Goal: Task Accomplishment & Management: Use online tool/utility

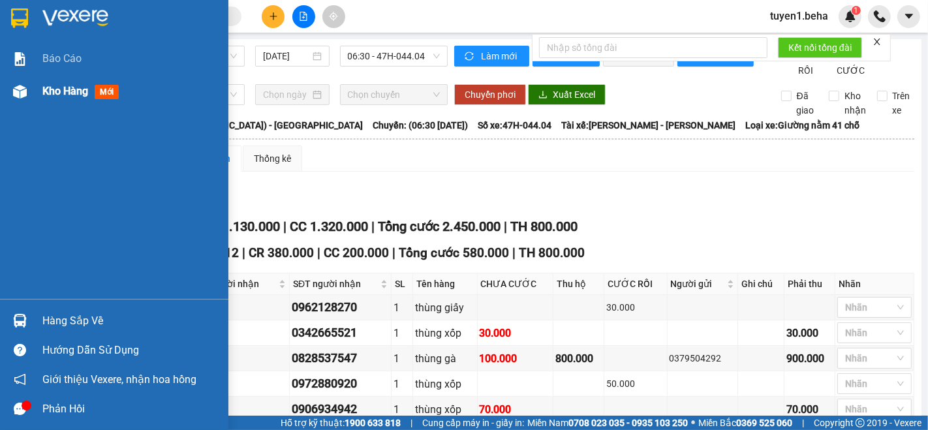
click at [50, 99] on div "Kho hàng mới" at bounding box center [83, 91] width 82 height 16
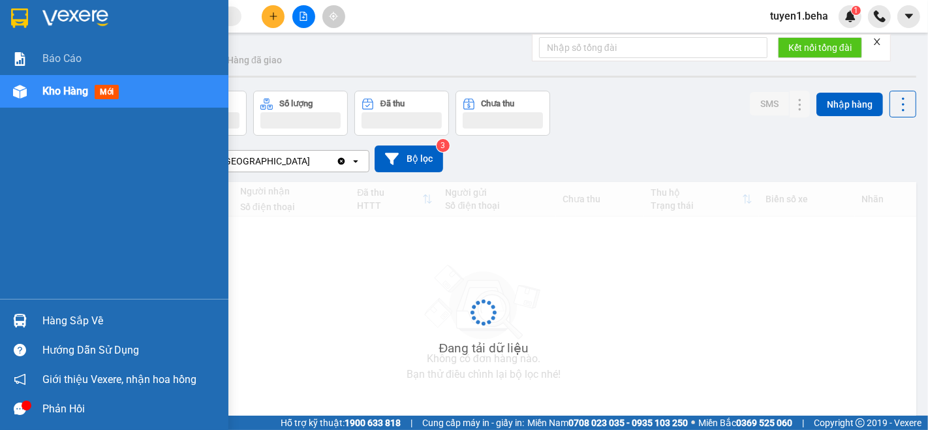
click at [58, 92] on span "Kho hàng" at bounding box center [65, 91] width 46 height 12
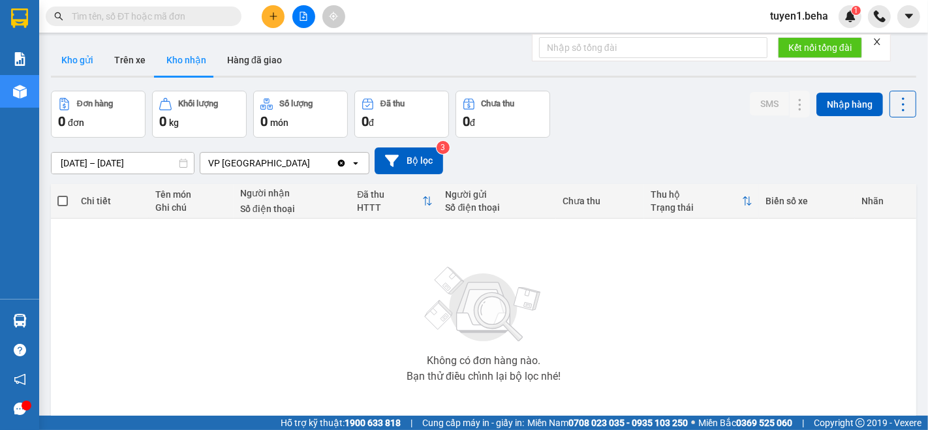
click at [81, 49] on button "Kho gửi" at bounding box center [77, 59] width 53 height 31
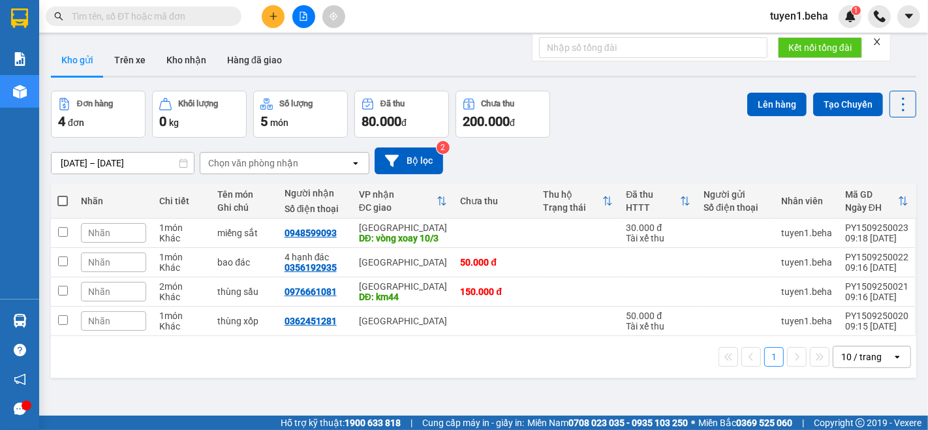
click at [65, 198] on span at bounding box center [62, 201] width 10 height 10
click at [63, 194] on input "checkbox" at bounding box center [63, 194] width 0 height 0
checkbox input "true"
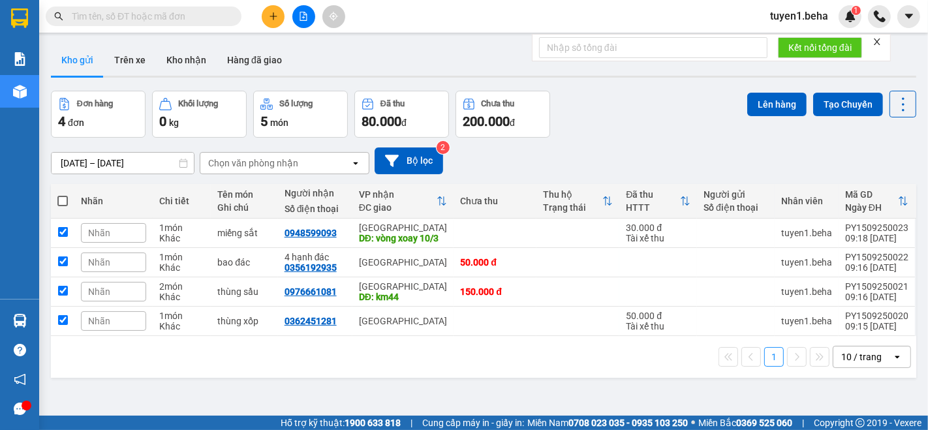
checkbox input "true"
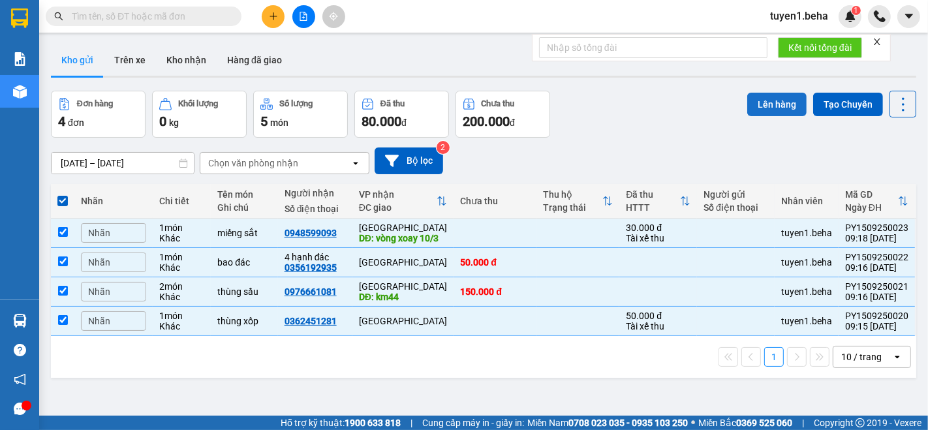
click at [764, 108] on button "Lên hàng" at bounding box center [776, 104] width 59 height 23
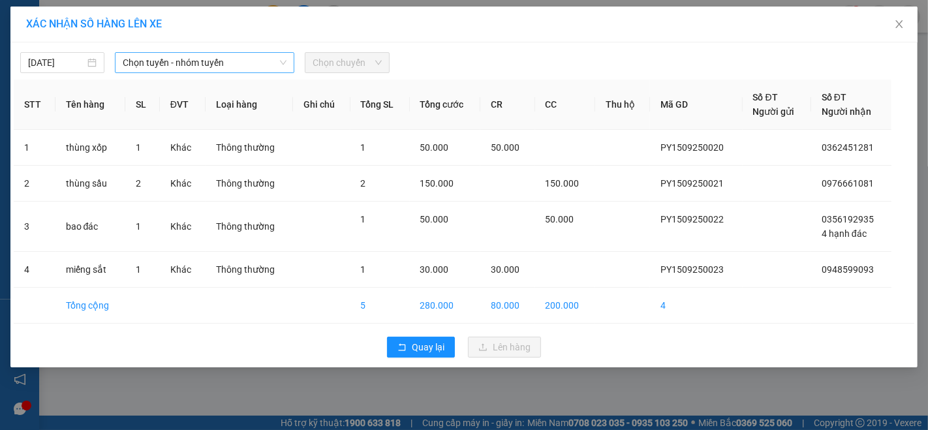
click at [201, 63] on span "Chọn tuyến - nhóm tuyến" at bounding box center [205, 63] width 164 height 20
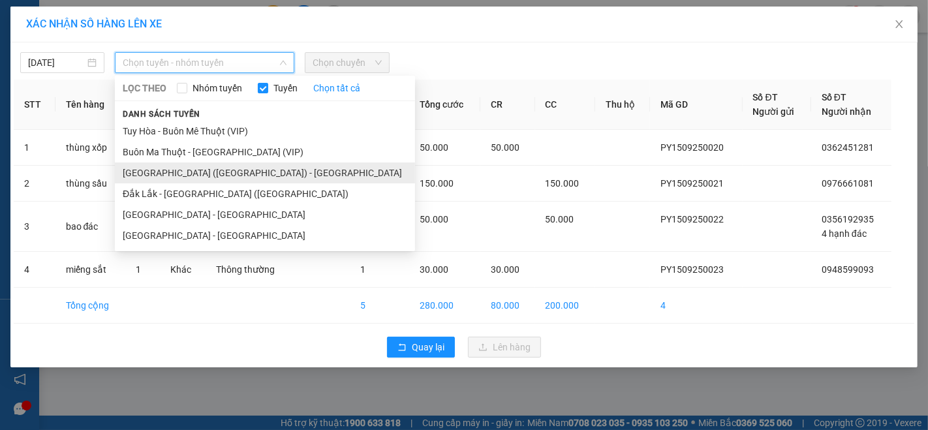
click at [181, 164] on li "[GEOGRAPHIC_DATA] ([GEOGRAPHIC_DATA]) - [GEOGRAPHIC_DATA]" at bounding box center [265, 172] width 300 height 21
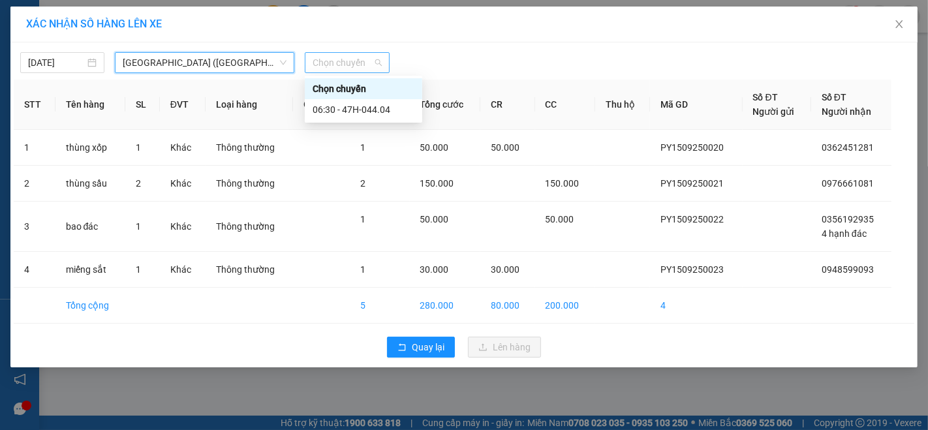
click at [361, 64] on span "Chọn chuyến" at bounding box center [346, 63] width 68 height 20
click at [358, 108] on div "06:30 - 47H-044.04" at bounding box center [363, 109] width 102 height 14
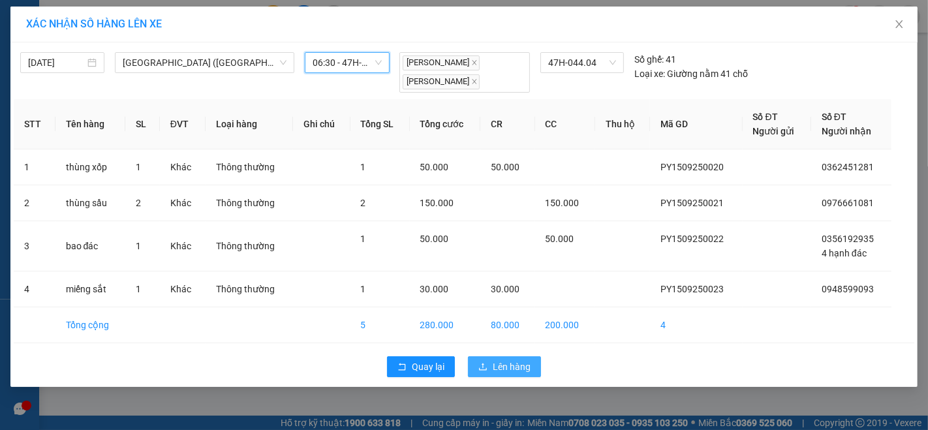
click at [502, 372] on button "Lên hàng" at bounding box center [504, 366] width 73 height 21
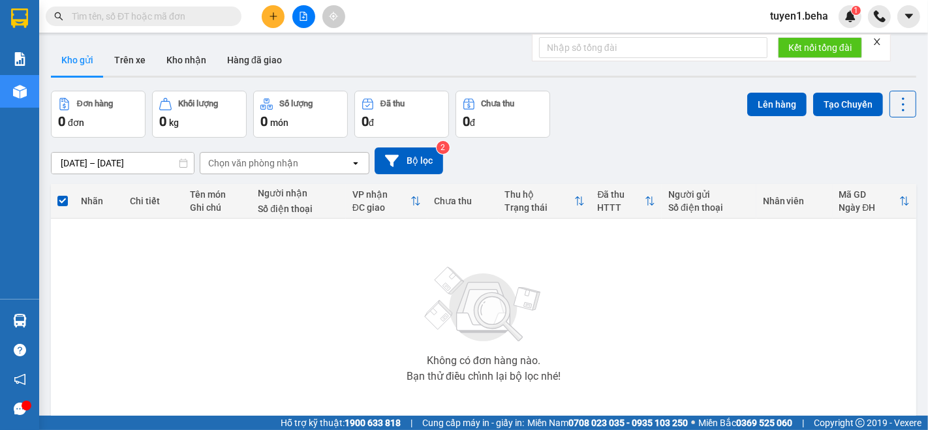
click at [99, 241] on div "Không có đơn hàng nào. Bạn thử điều chỉnh lại bộ lọc nhé!" at bounding box center [483, 320] width 852 height 196
